Goal: Information Seeking & Learning: Check status

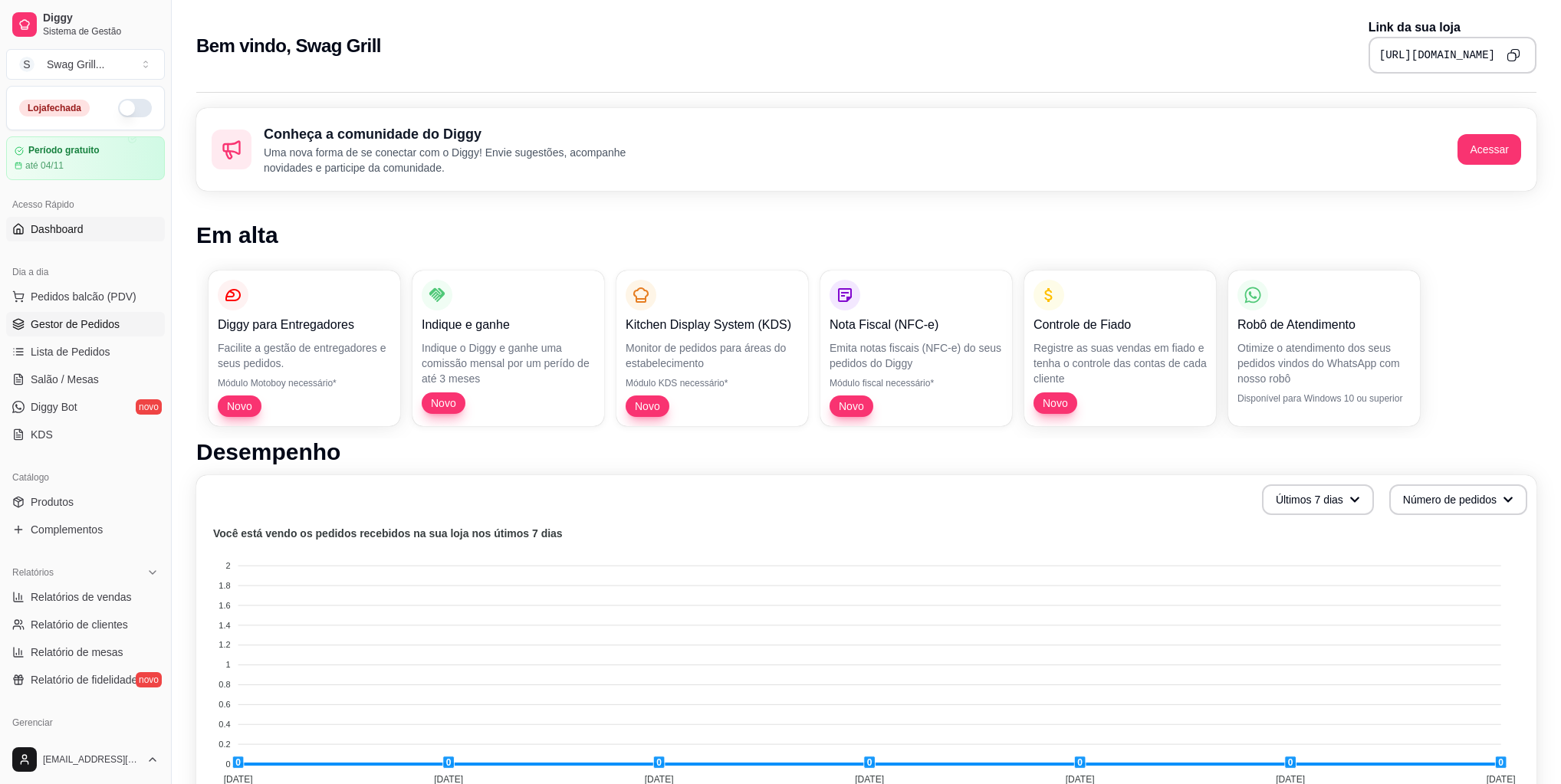
click at [71, 319] on span "Gestor de Pedidos" at bounding box center [74, 324] width 89 height 15
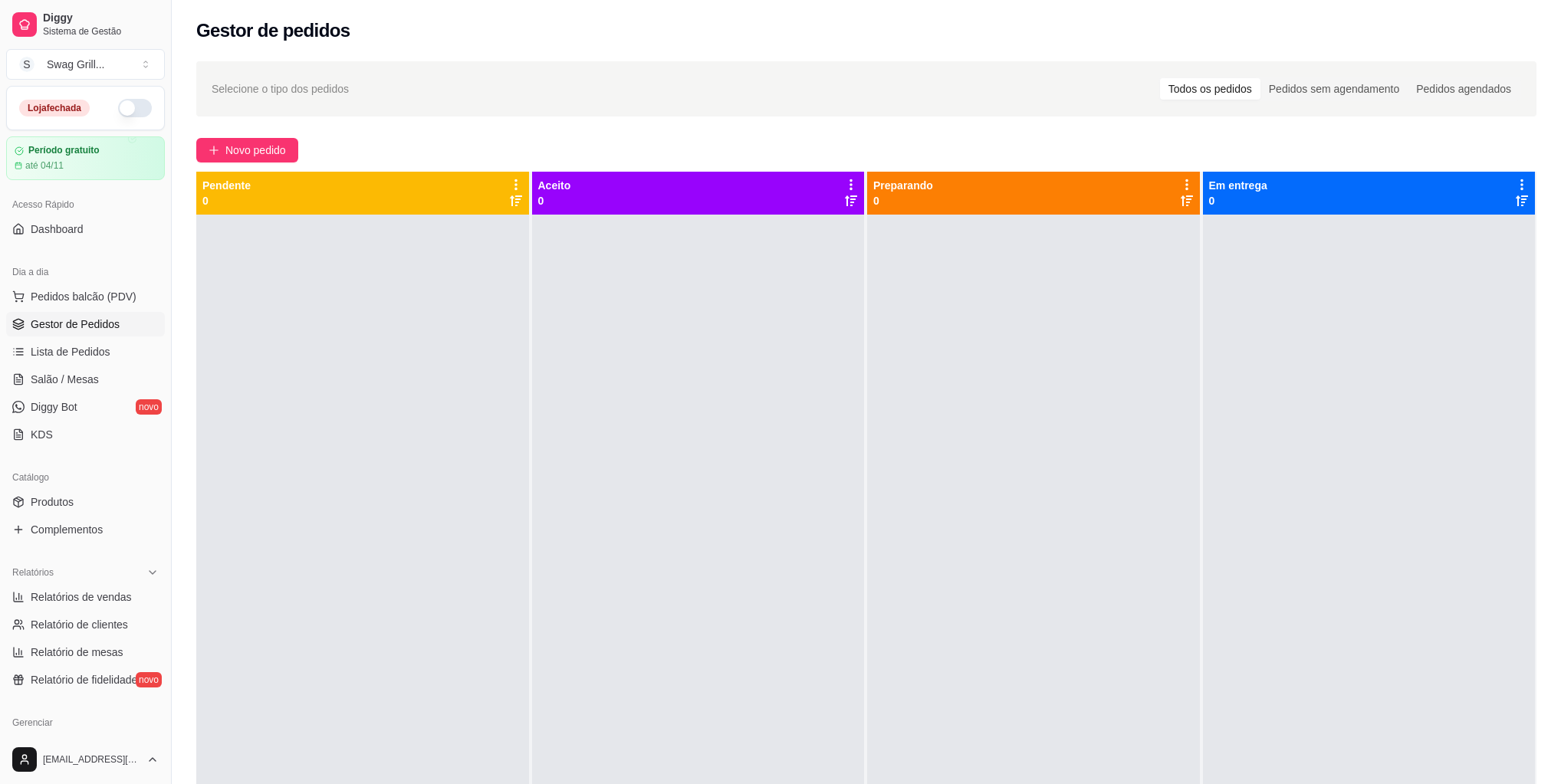
click at [73, 364] on ul "Pedidos balcão (PDV) Gestor de Pedidos Lista de Pedidos Salão / Mesas Diggy Bot…" at bounding box center [85, 365] width 159 height 163
click at [75, 348] on span "Lista de Pedidos" at bounding box center [70, 351] width 80 height 15
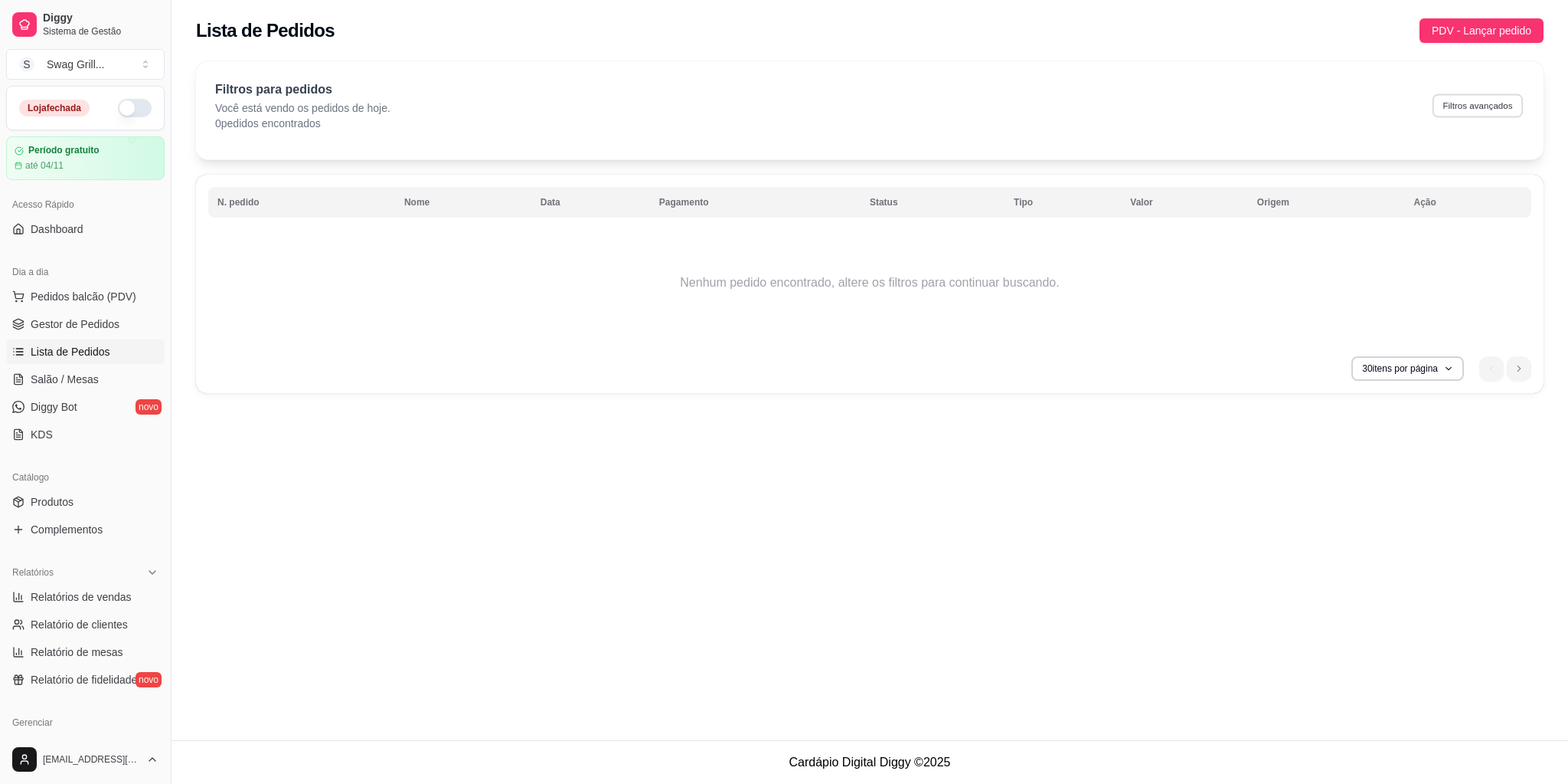
click at [1464, 114] on button "Filtros avançados" at bounding box center [1477, 105] width 90 height 24
select select "0"
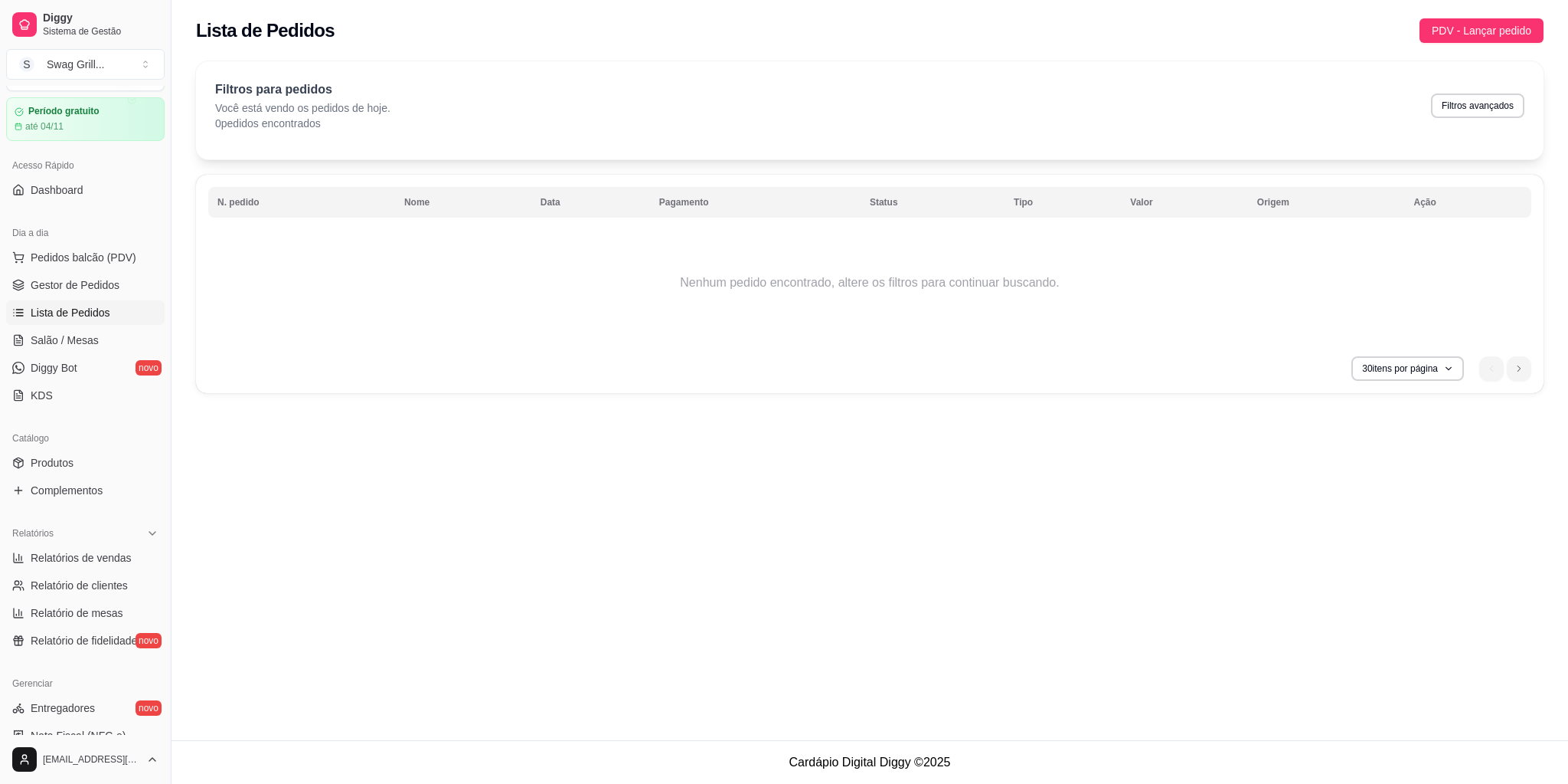
scroll to position [61, 0]
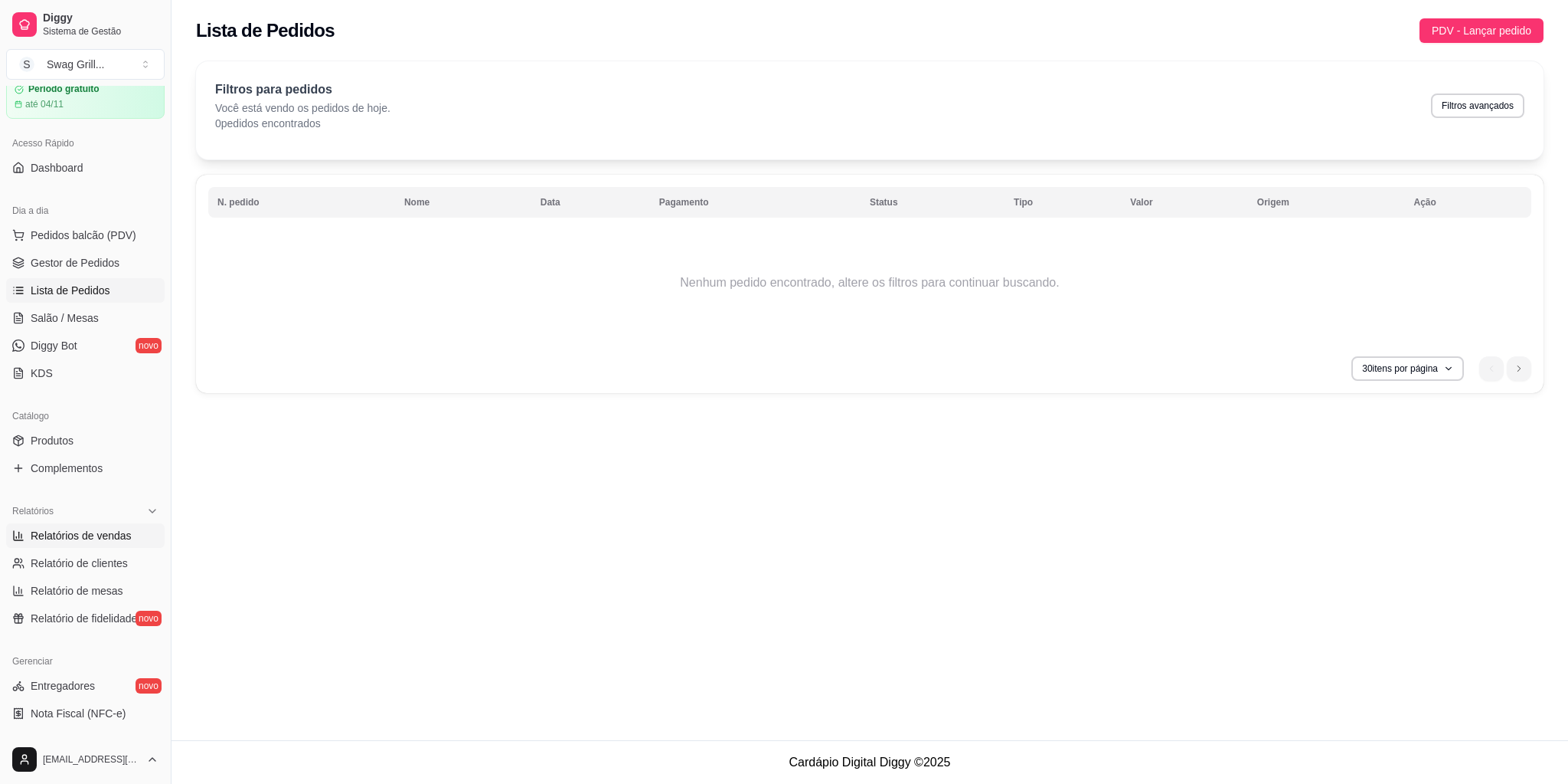
click at [80, 538] on span "Relatórios de vendas" at bounding box center [81, 535] width 101 height 15
select select "ALL"
select select "0"
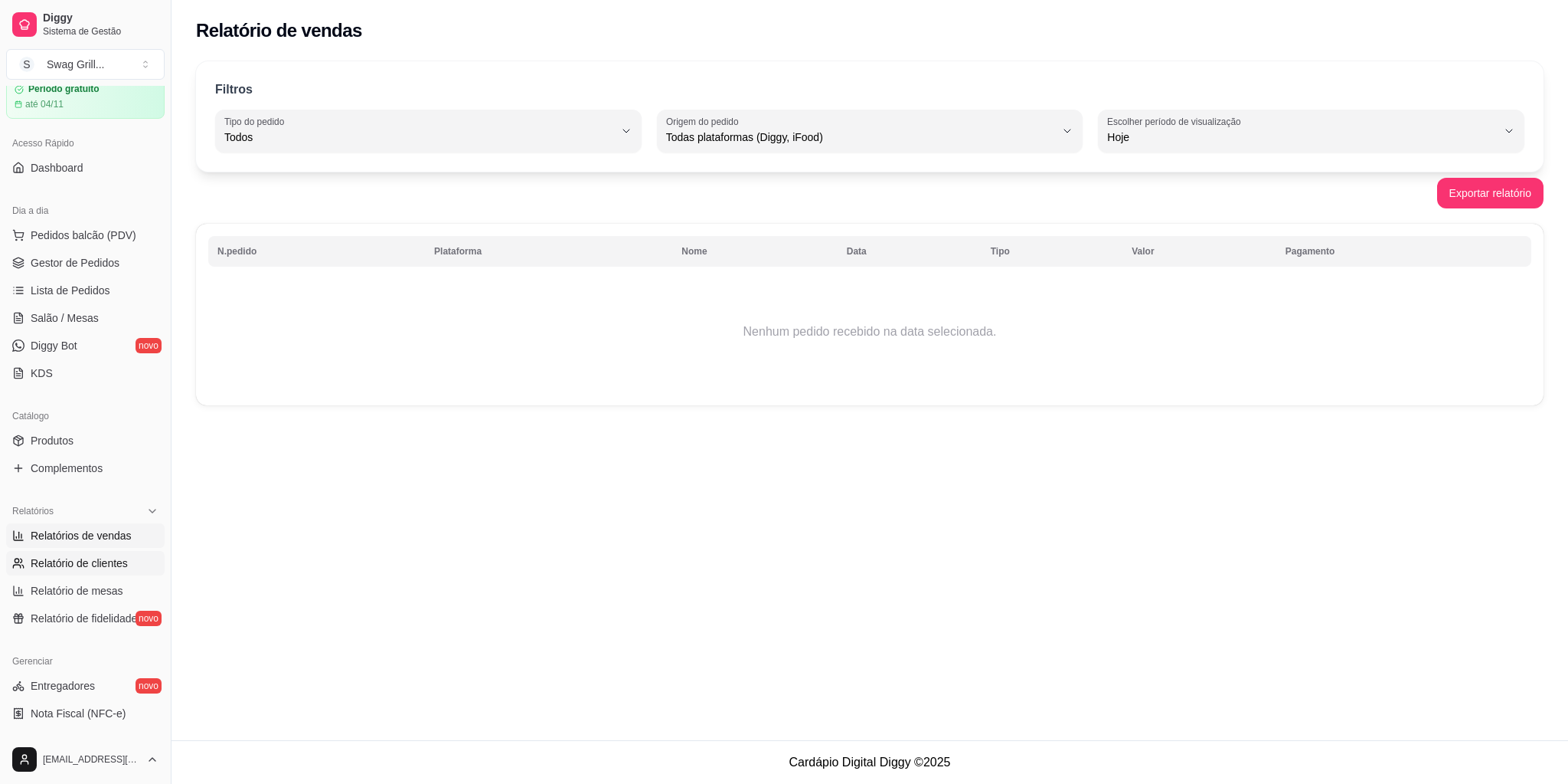
click at [65, 556] on span "Relatório de clientes" at bounding box center [79, 562] width 97 height 15
select select "30"
select select "HIGHEST_TOTAL_SPENT_WITH_ORDERS"
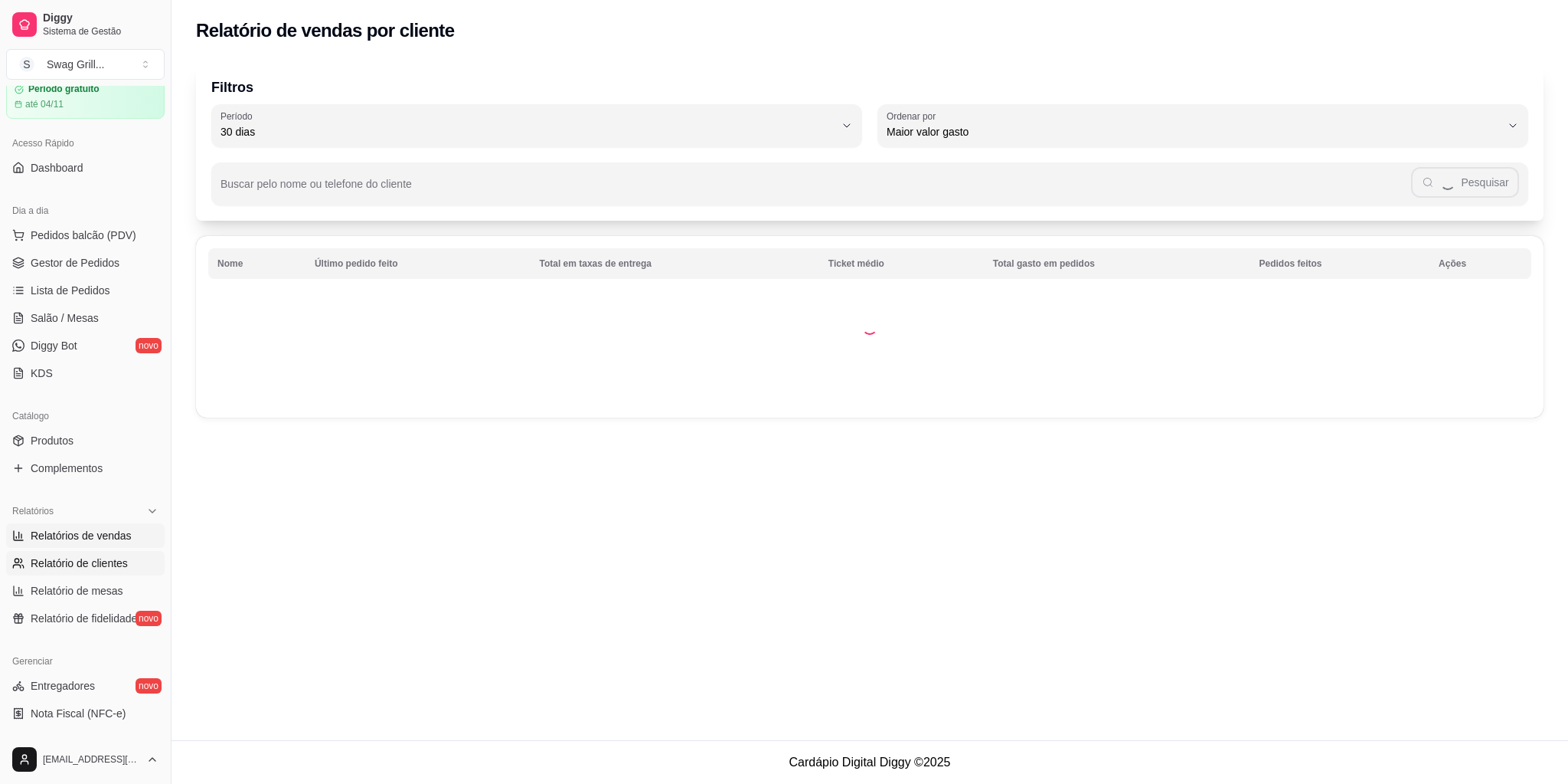
click at [58, 534] on span "Relatórios de vendas" at bounding box center [81, 535] width 101 height 15
select select "ALL"
select select "0"
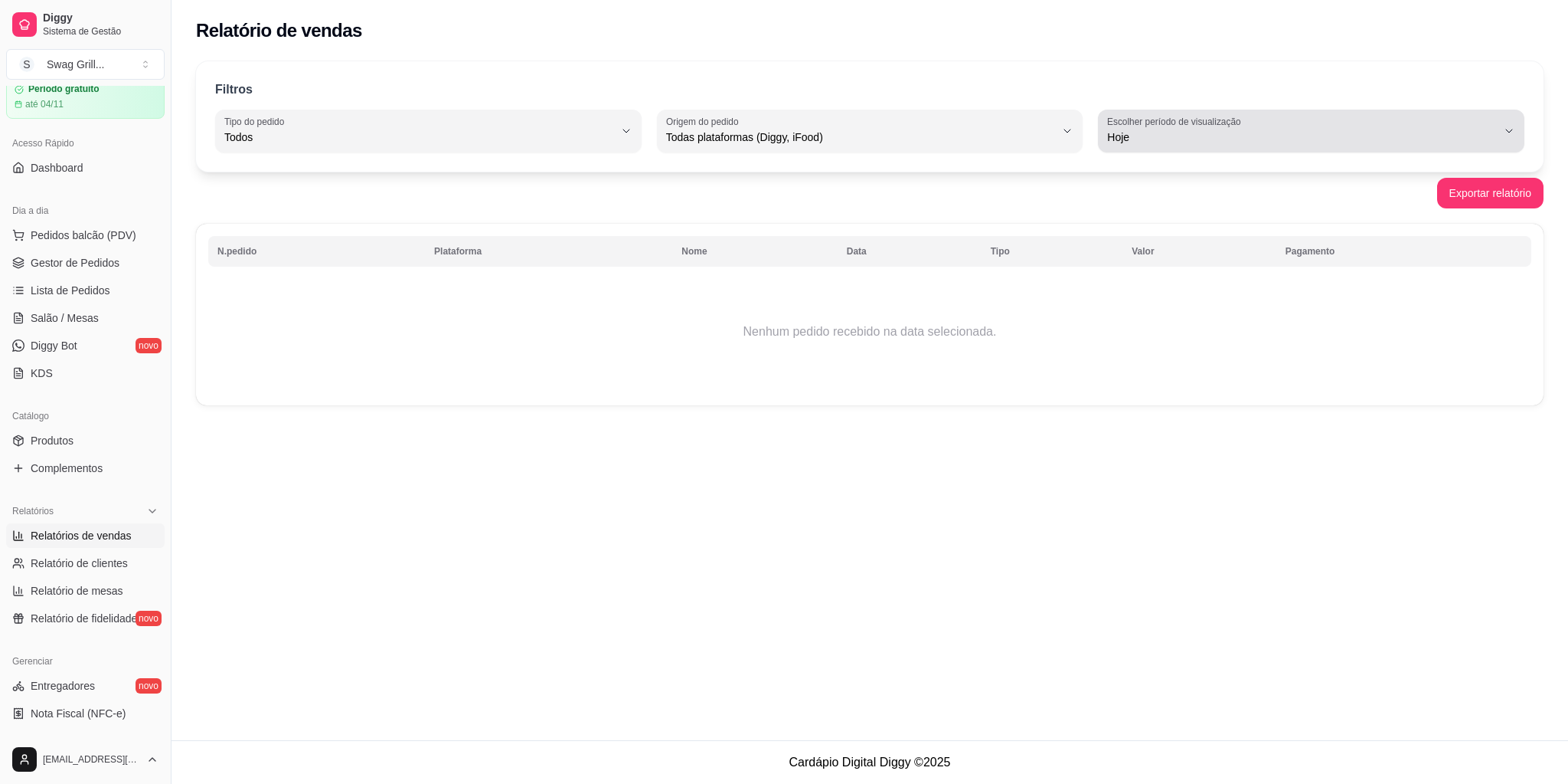
click at [1161, 140] on span "Hoje" at bounding box center [1302, 136] width 390 height 15
click at [1143, 205] on span "Ontem" at bounding box center [1305, 198] width 371 height 14
type input "1"
select select "1"
click at [1185, 127] on label "Escolher período de visualização" at bounding box center [1177, 121] width 139 height 13
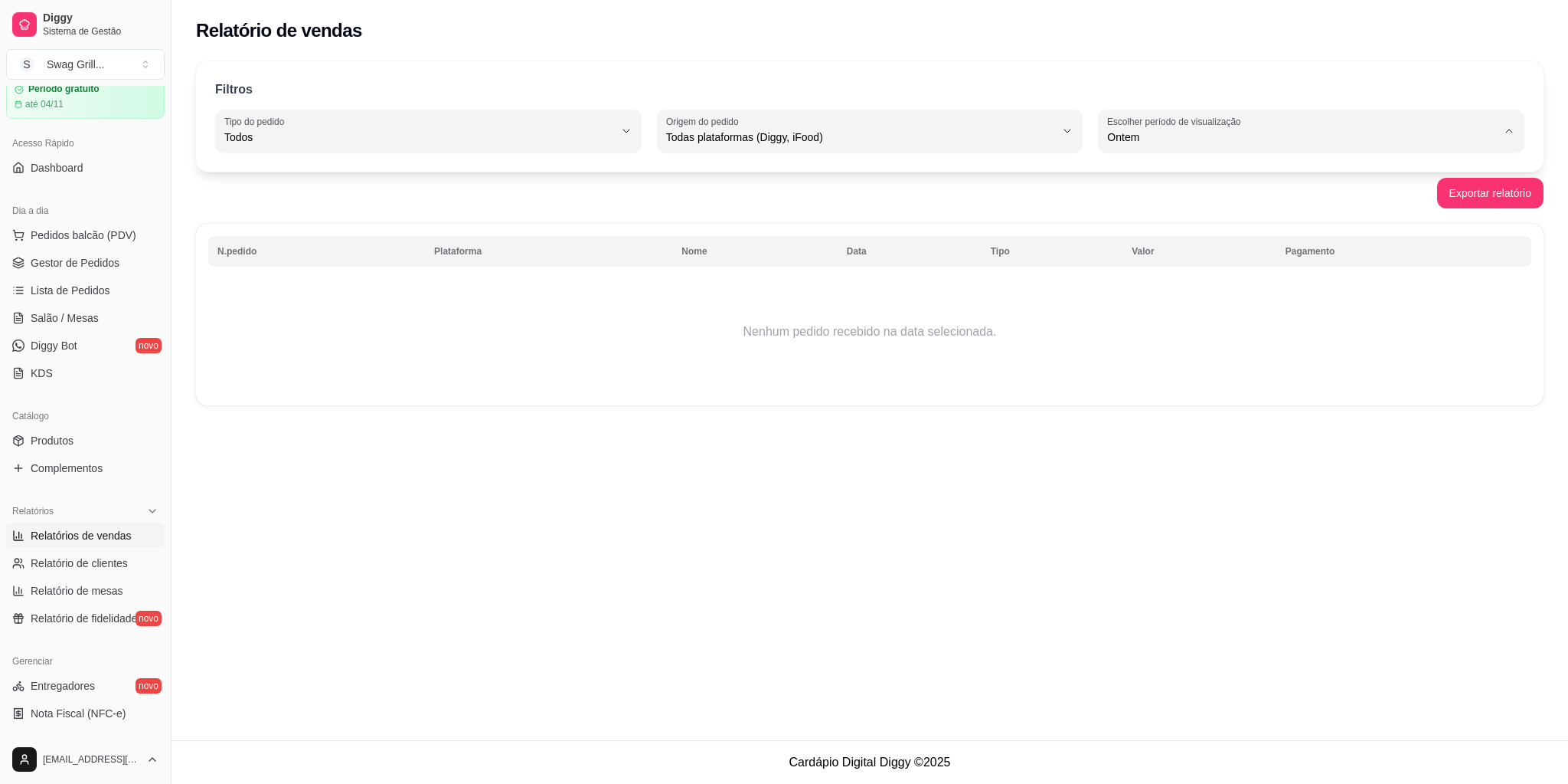
click at [1130, 226] on span "7 dias" at bounding box center [1305, 223] width 371 height 14
type input "7"
select select "7"
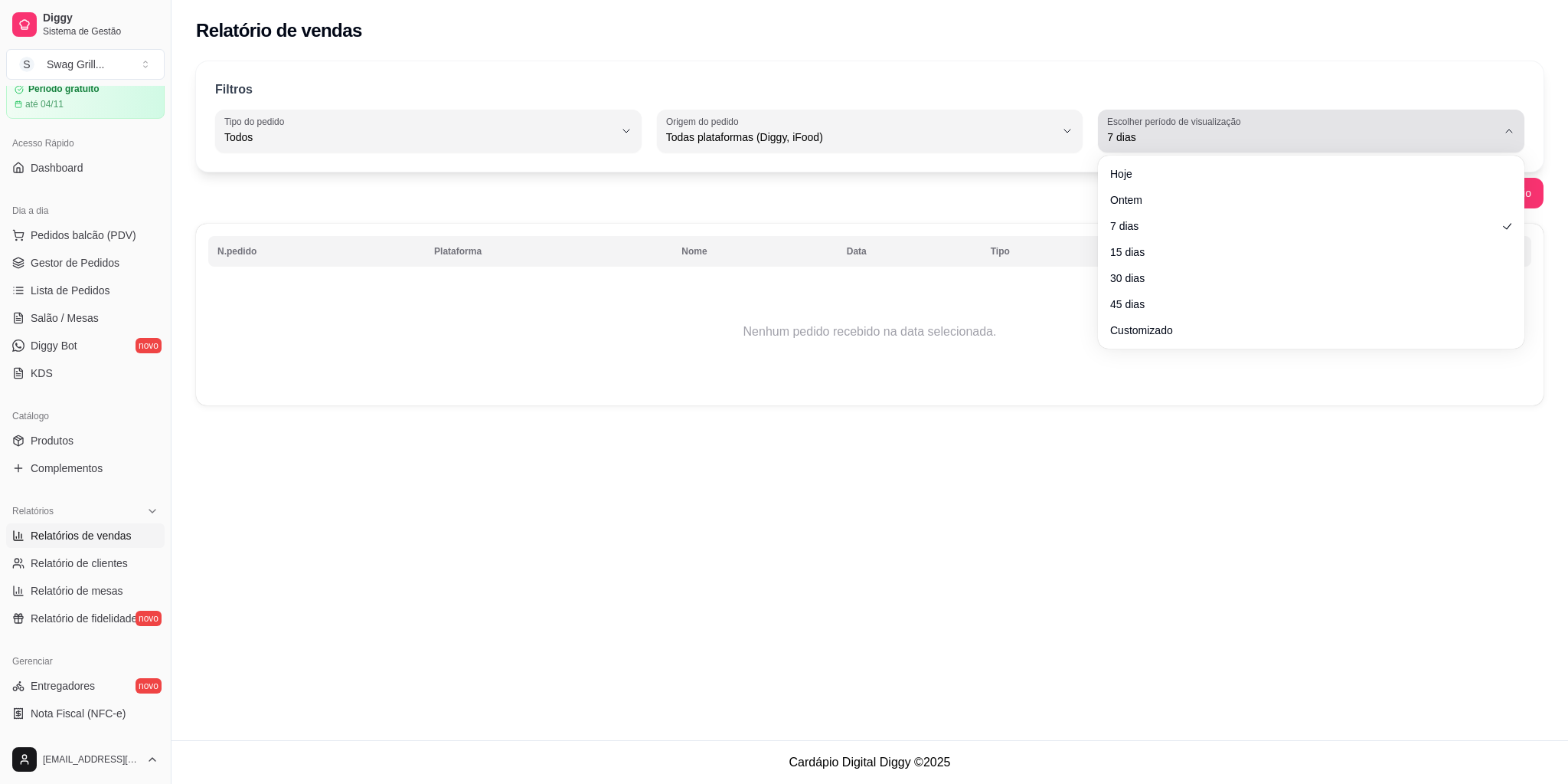
click at [1131, 138] on span "7 dias" at bounding box center [1302, 136] width 390 height 15
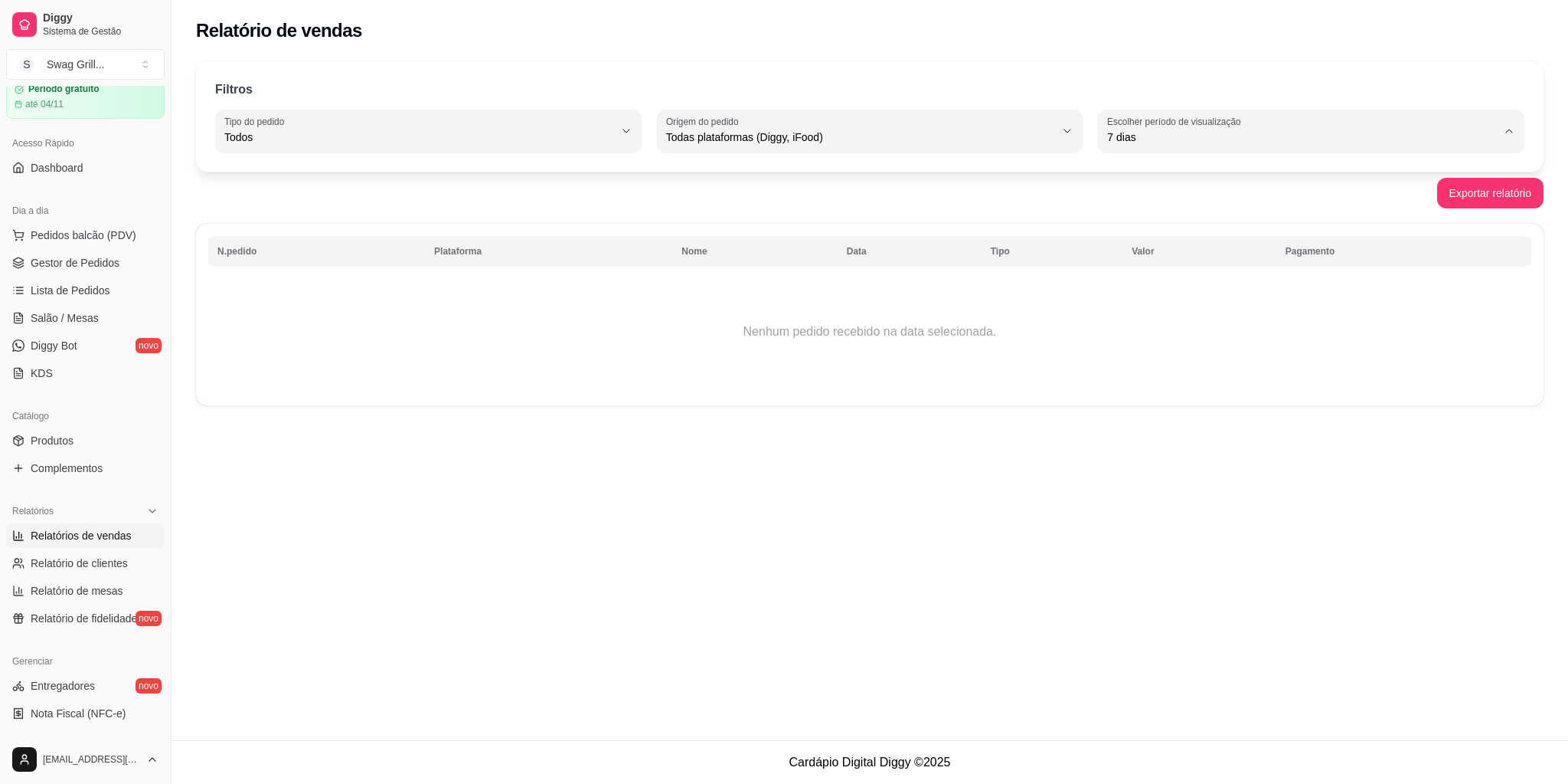
click at [1149, 255] on span "15 dias" at bounding box center [1305, 248] width 371 height 14
type input "15"
select select "15"
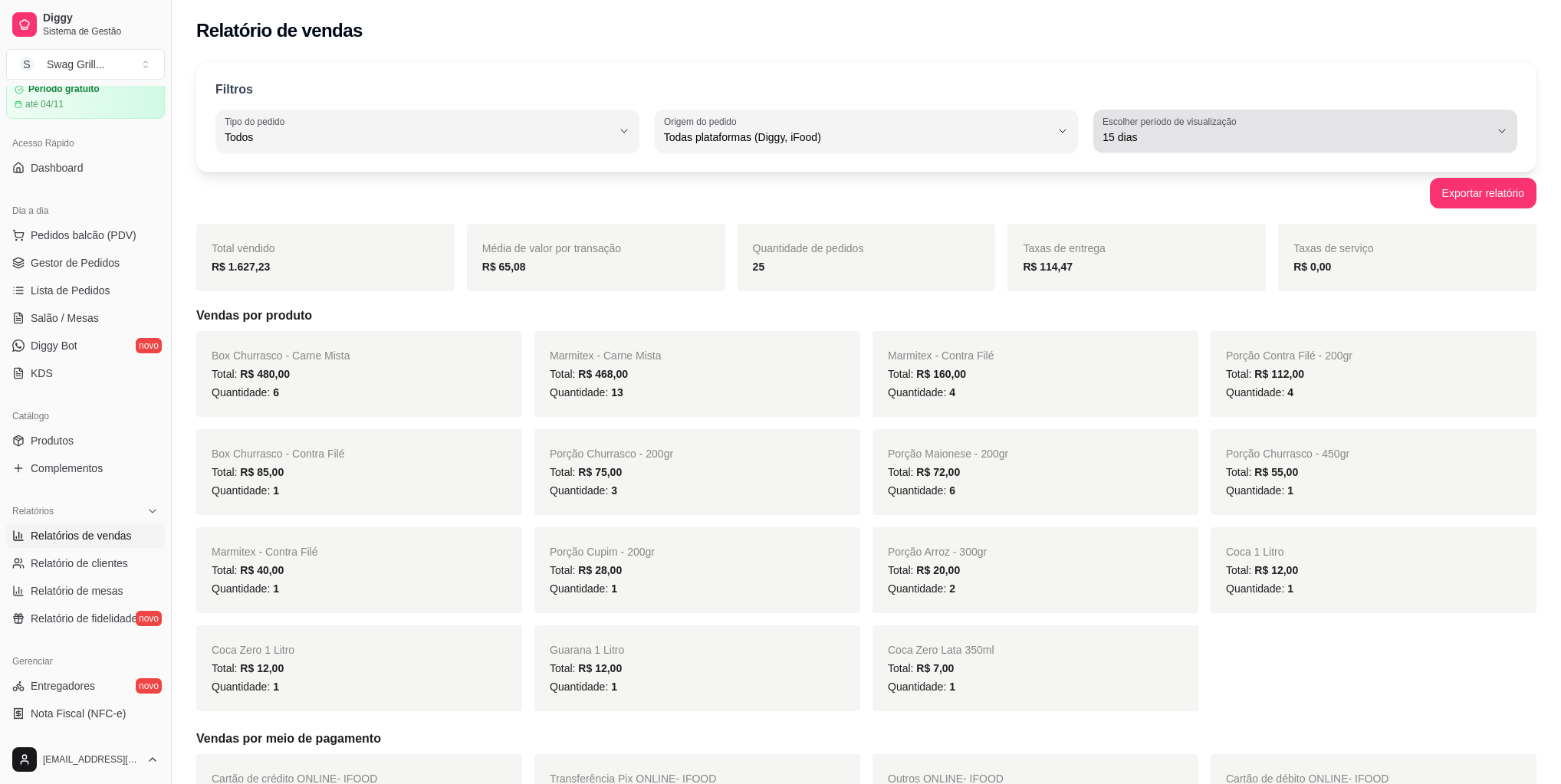
click at [1136, 144] on span "15 dias" at bounding box center [1295, 136] width 387 height 15
click at [1124, 227] on span "7 dias" at bounding box center [1298, 223] width 369 height 14
type input "7"
select select "7"
